Goal: Navigation & Orientation: Find specific page/section

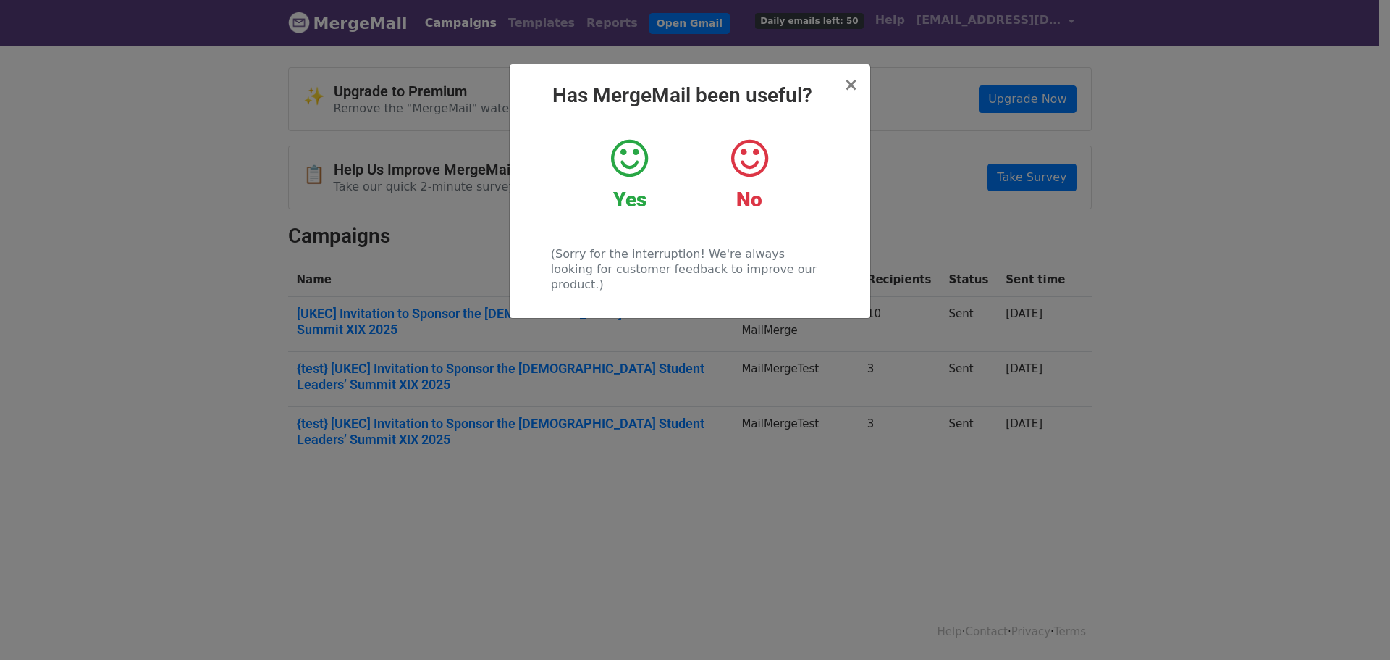
click at [635, 168] on icon at bounding box center [629, 158] width 37 height 43
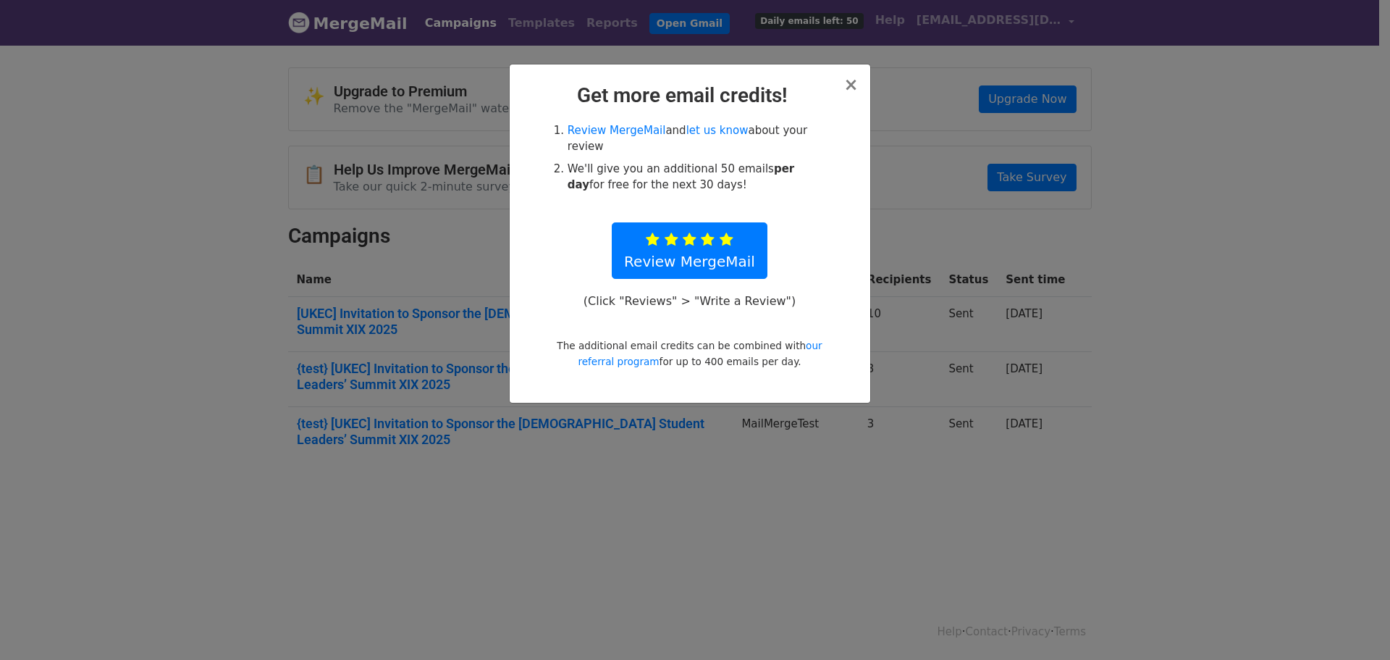
click at [865, 90] on div "× Get more email credits! Review MergeMail and let us know about your review We…" at bounding box center [690, 233] width 361 height 338
click at [845, 85] on h2 "Get more email credits!" at bounding box center [689, 95] width 337 height 25
click at [852, 85] on span "×" at bounding box center [851, 85] width 14 height 20
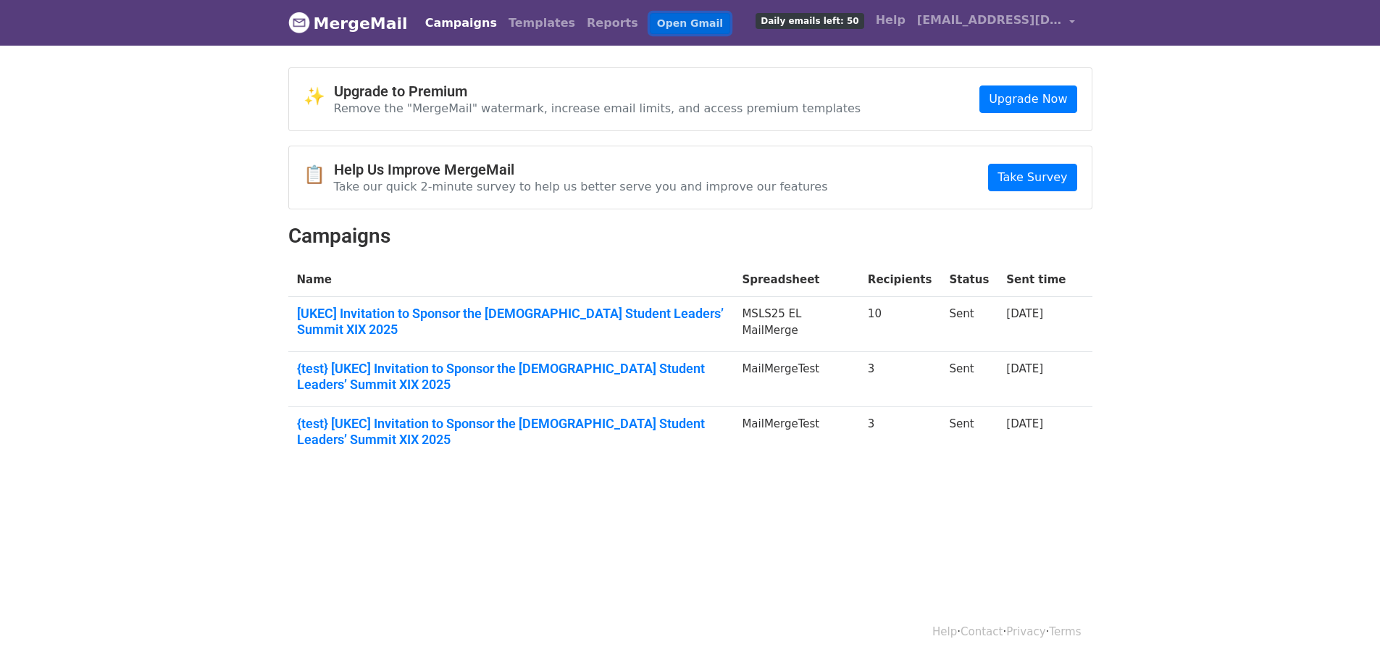
click at [658, 27] on link "Open Gmail" at bounding box center [690, 23] width 80 height 21
click at [650, 22] on link "Open Gmail" at bounding box center [690, 23] width 80 height 21
click at [817, 25] on span "Daily emails left: 50" at bounding box center [809, 21] width 108 height 16
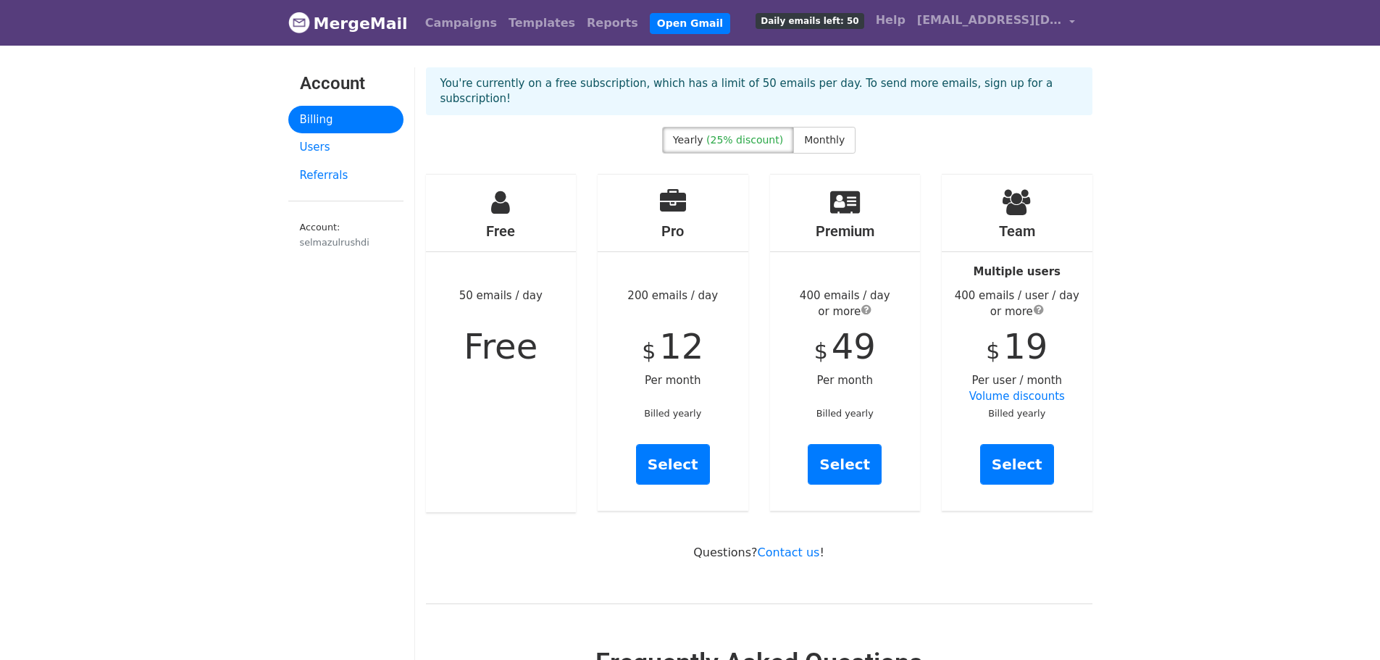
click at [511, 368] on div "Free 50 emails / day Free" at bounding box center [501, 343] width 151 height 337
